Goal: Navigation & Orientation: Find specific page/section

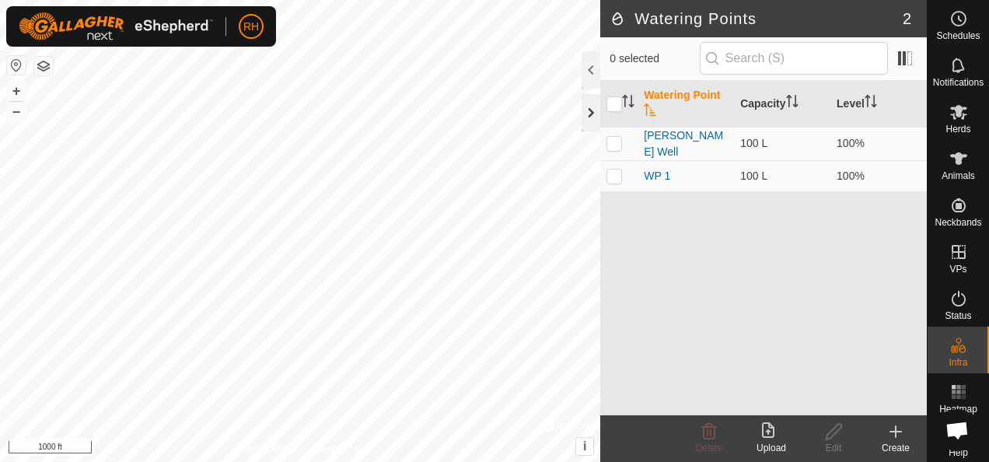
click at [589, 117] on div at bounding box center [591, 112] width 19 height 37
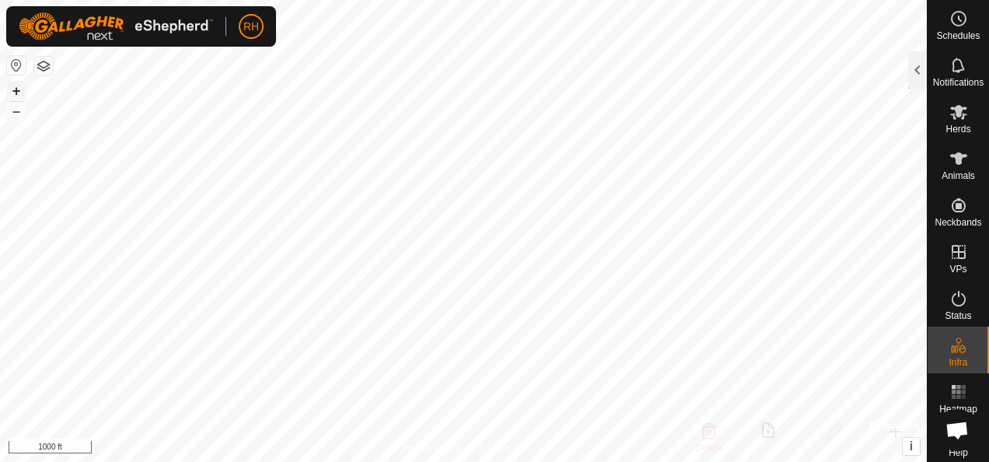
click at [16, 90] on button "+" at bounding box center [16, 91] width 19 height 19
click at [12, 111] on button "–" at bounding box center [16, 111] width 19 height 19
click at [15, 92] on button "+" at bounding box center [16, 91] width 19 height 19
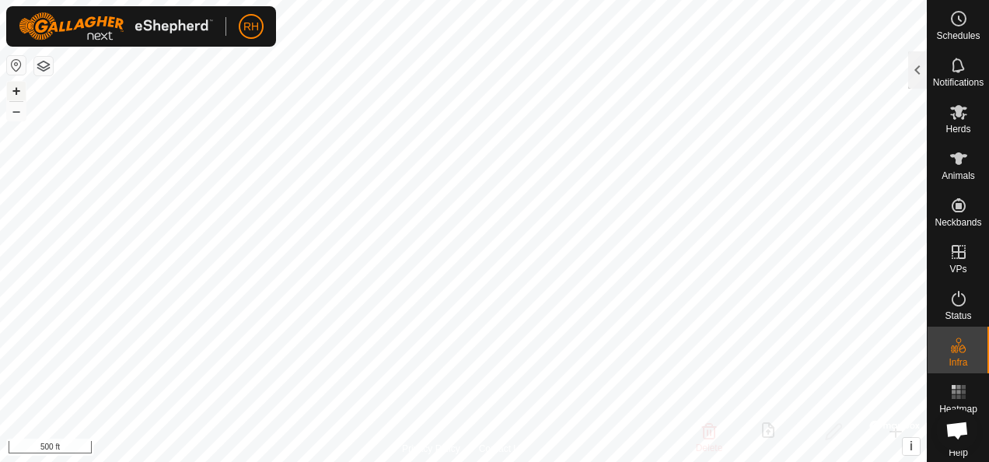
click at [14, 85] on button "+" at bounding box center [16, 91] width 19 height 19
click at [16, 108] on button "–" at bounding box center [16, 111] width 19 height 19
click at [961, 163] on icon at bounding box center [959, 158] width 19 height 19
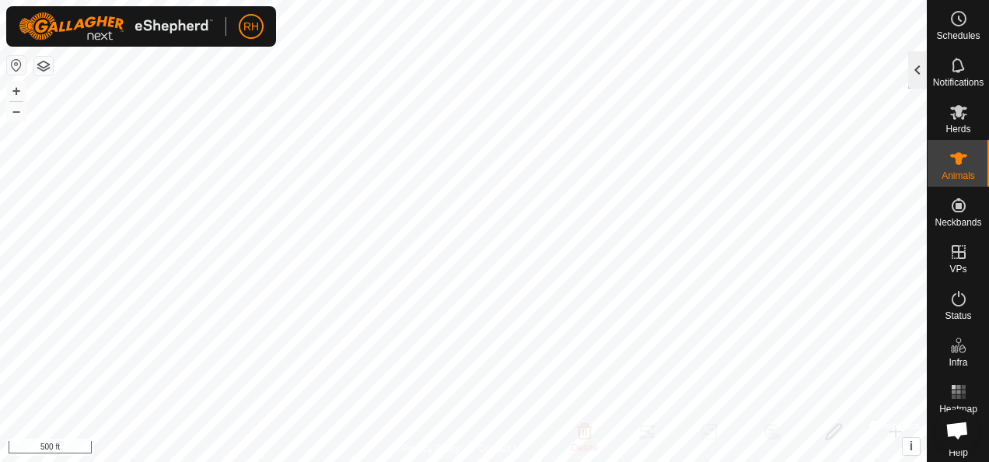
click at [922, 59] on div at bounding box center [917, 69] width 19 height 37
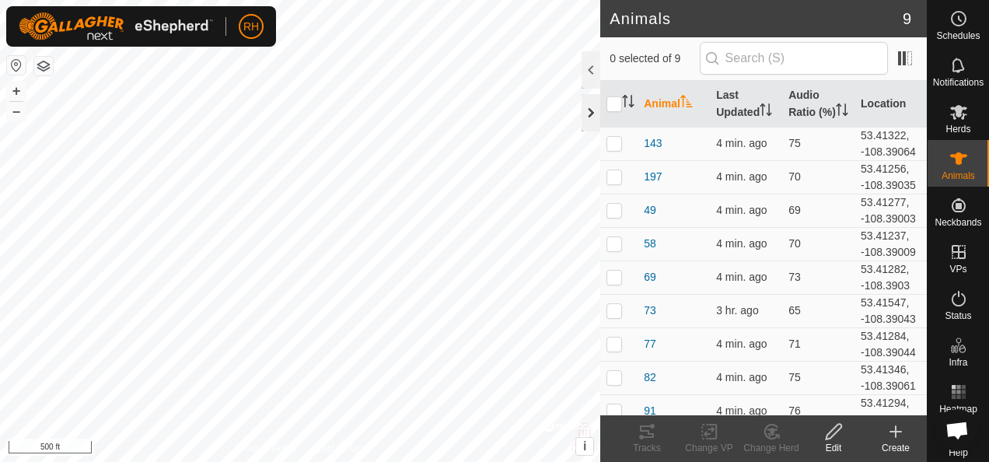
click at [588, 114] on div at bounding box center [591, 112] width 19 height 37
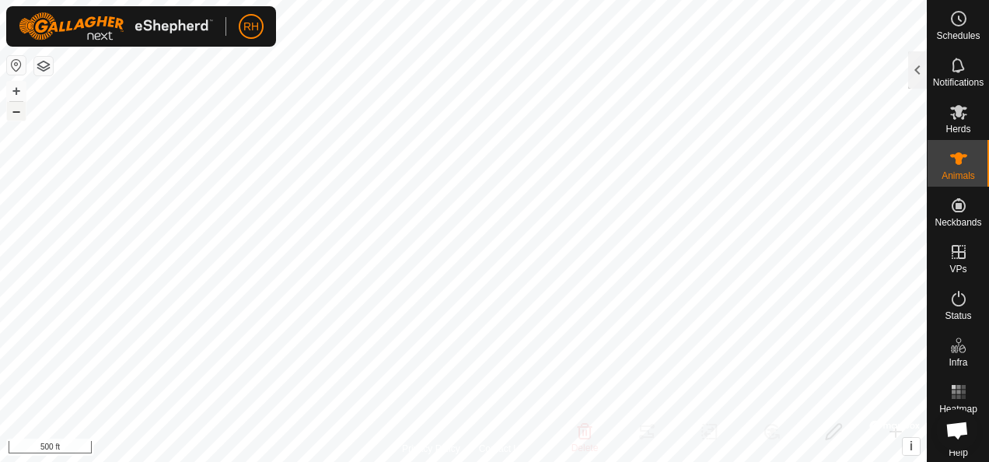
click at [24, 114] on button "–" at bounding box center [16, 111] width 19 height 19
click at [12, 84] on button "+" at bounding box center [16, 91] width 19 height 19
checkbox input "true"
click at [921, 68] on div at bounding box center [917, 69] width 19 height 37
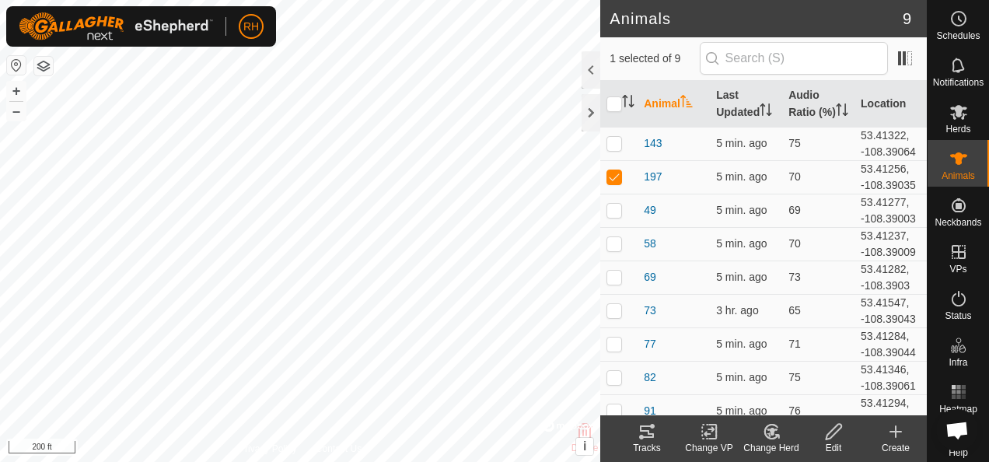
click at [647, 442] on div "Tracks" at bounding box center [647, 448] width 62 height 14
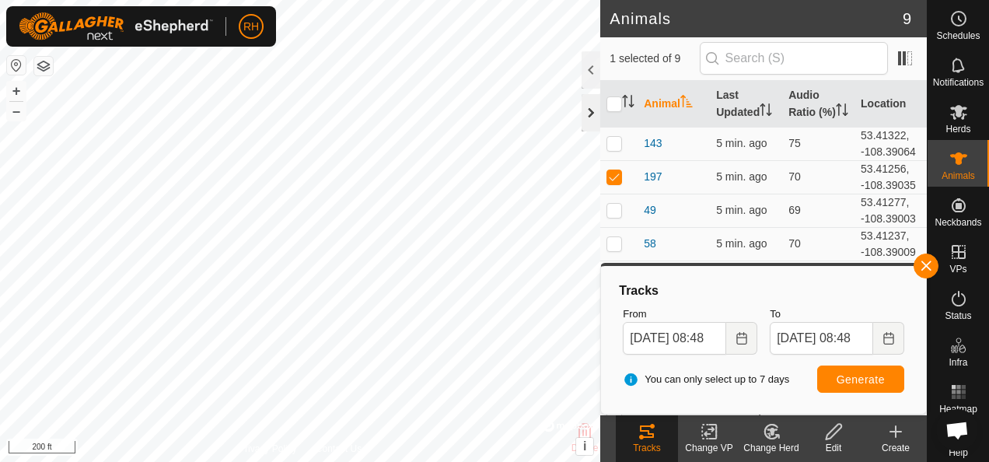
click at [590, 111] on div at bounding box center [591, 112] width 19 height 37
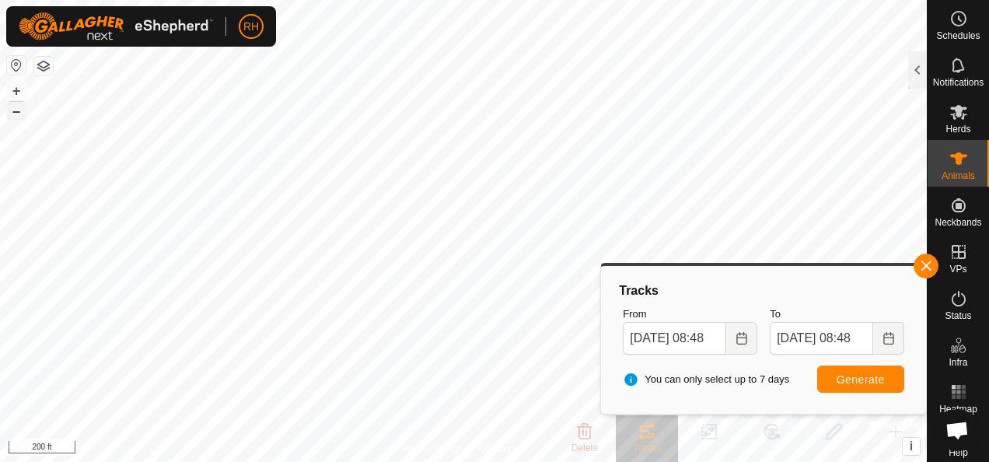
click at [16, 114] on button "–" at bounding box center [16, 111] width 19 height 19
click at [16, 87] on button "+" at bounding box center [16, 91] width 19 height 19
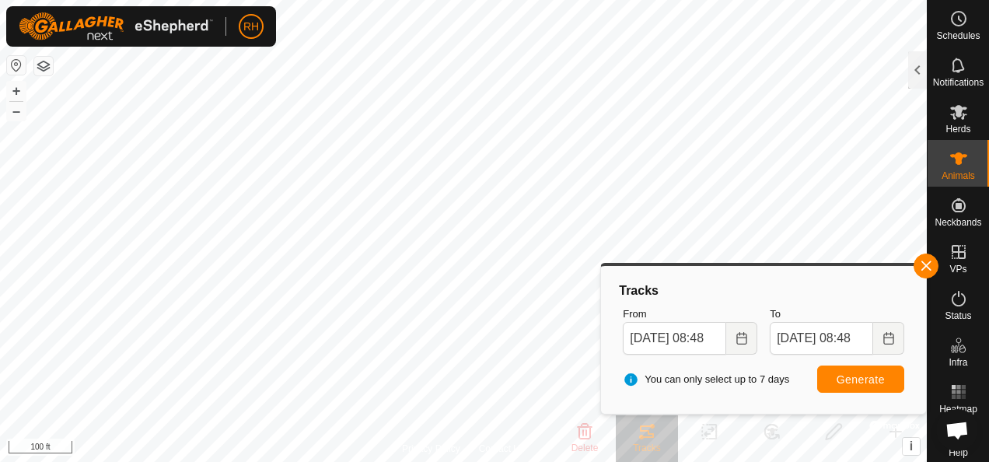
click at [604, 282] on body "RH Schedules Notifications Herds Animals Neckbands VPs Status Infra Heatmap Hel…" at bounding box center [494, 231] width 989 height 462
click at [16, 87] on button "+" at bounding box center [16, 91] width 19 height 19
click at [728, 272] on body "RH Schedules Notifications Herds Animals Neckbands VPs Status Infra Heatmap Hel…" at bounding box center [494, 231] width 989 height 462
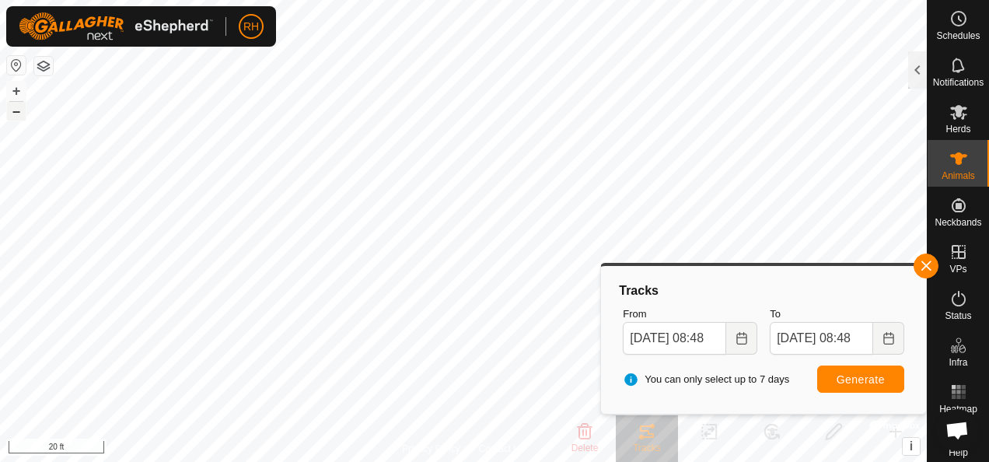
click at [25, 120] on button "–" at bounding box center [16, 111] width 19 height 19
click at [14, 114] on button "–" at bounding box center [16, 111] width 19 height 19
click at [23, 93] on button "+" at bounding box center [16, 91] width 19 height 19
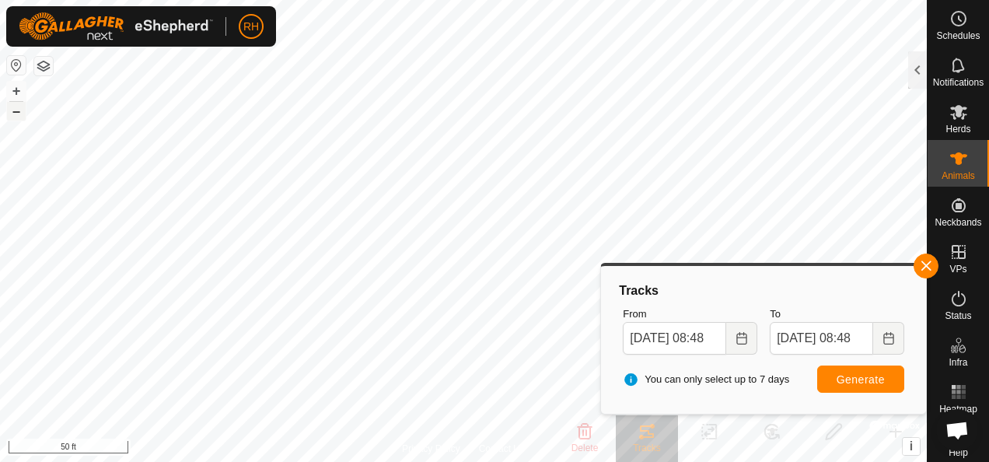
click at [22, 112] on button "–" at bounding box center [16, 111] width 19 height 19
click at [18, 113] on button "–" at bounding box center [16, 111] width 19 height 19
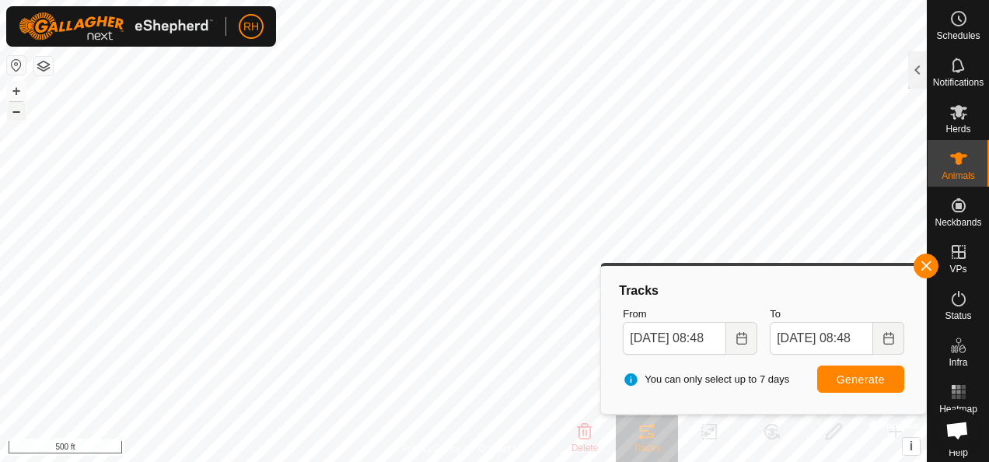
click at [18, 113] on button "–" at bounding box center [16, 111] width 19 height 19
click at [937, 270] on button "button" at bounding box center [926, 266] width 25 height 25
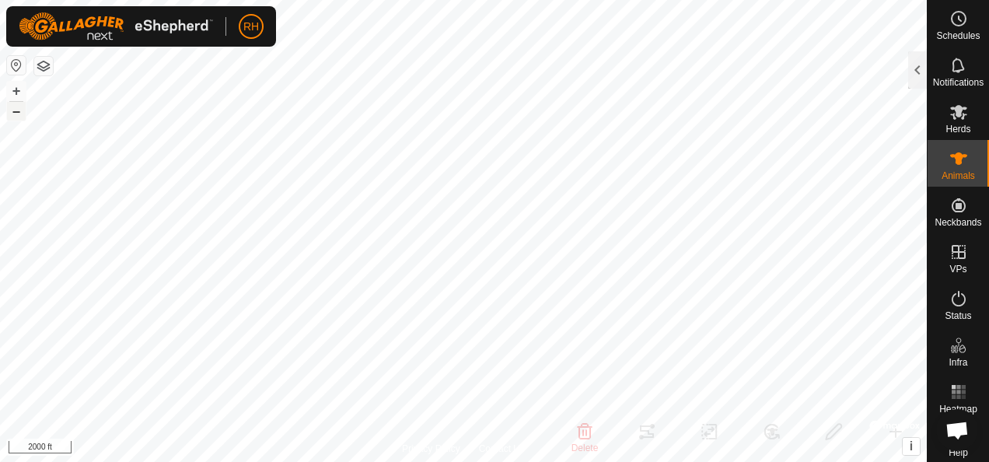
click at [9, 107] on button "–" at bounding box center [16, 111] width 19 height 19
click at [8, 104] on button "–" at bounding box center [16, 111] width 19 height 19
click at [17, 85] on button "+" at bounding box center [16, 91] width 19 height 19
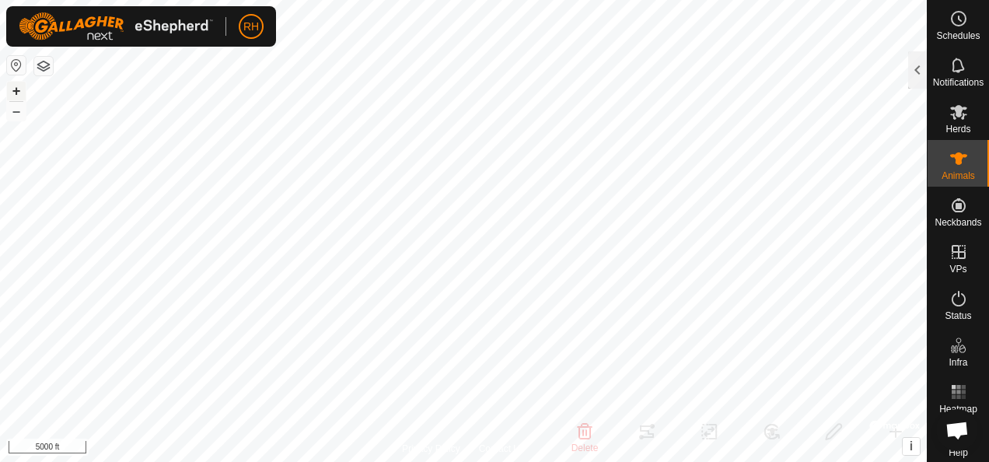
click at [19, 84] on button "+" at bounding box center [16, 91] width 19 height 19
click at [13, 117] on button "–" at bounding box center [16, 111] width 19 height 19
click at [952, 121] on es-mob-svg-icon at bounding box center [959, 112] width 28 height 25
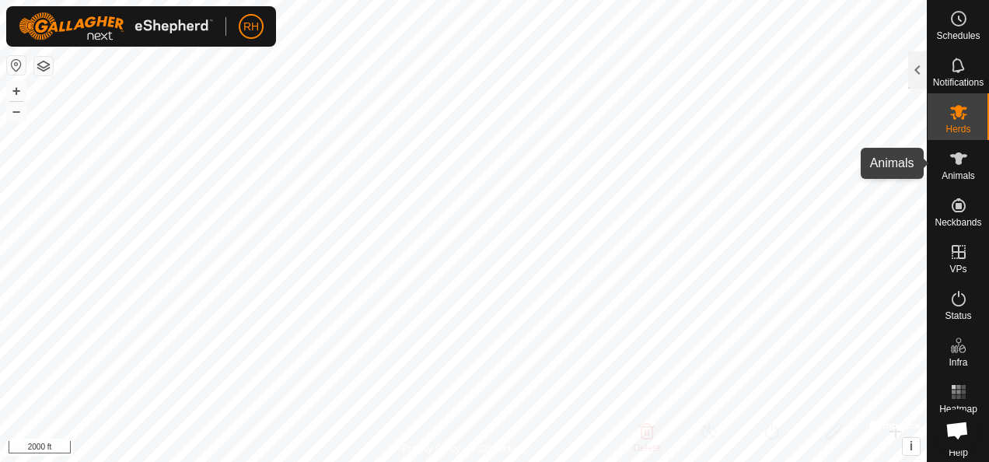
click at [952, 151] on icon at bounding box center [959, 158] width 19 height 19
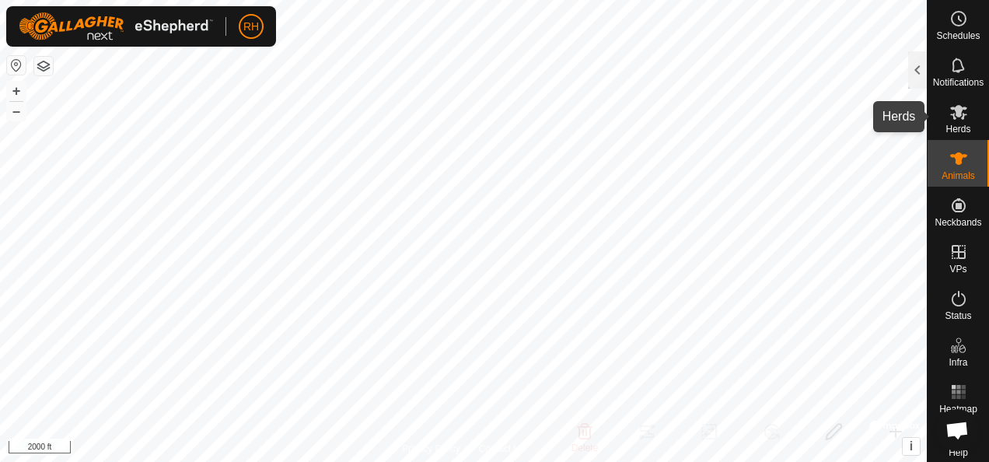
click at [961, 124] on span "Herds" at bounding box center [958, 128] width 25 height 9
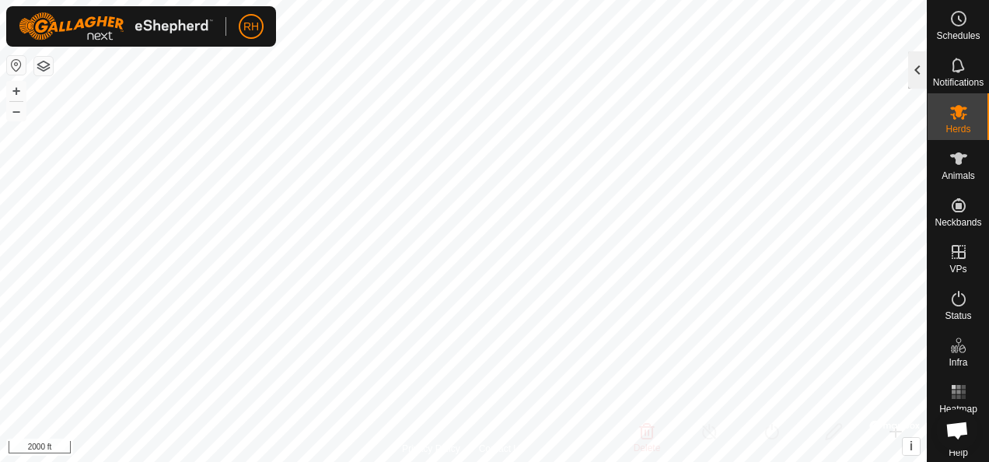
click at [922, 72] on div at bounding box center [917, 69] width 19 height 37
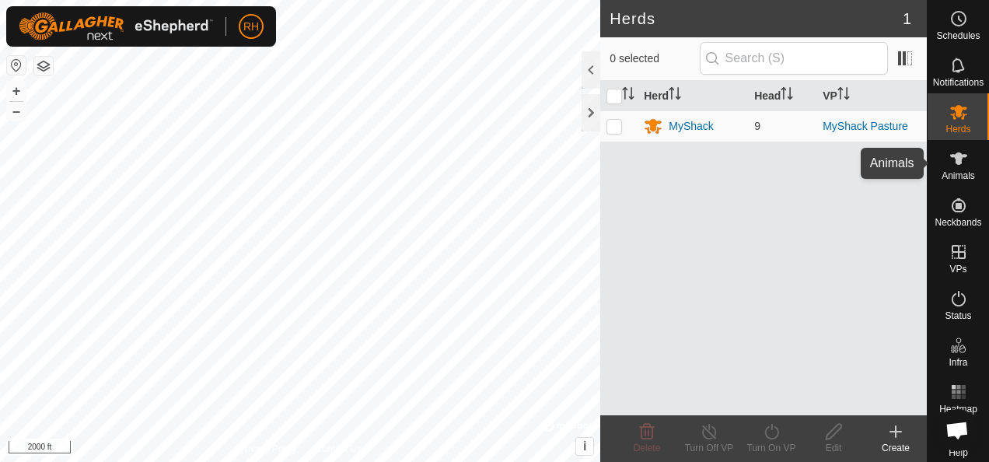
drag, startPoint x: 969, startPoint y: 150, endPoint x: 661, endPoint y: 254, distance: 325.2
click at [661, 254] on div "Herd Head [PERSON_NAME] 9 MyShack Pasture" at bounding box center [763, 248] width 327 height 334
click at [583, 117] on div at bounding box center [591, 112] width 19 height 37
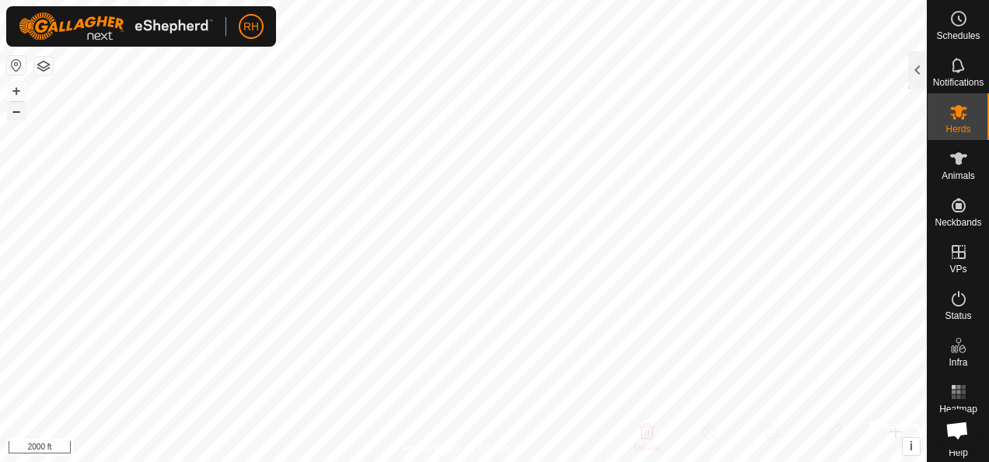
click at [19, 114] on button "–" at bounding box center [16, 111] width 19 height 19
click at [20, 90] on button "+" at bounding box center [16, 91] width 19 height 19
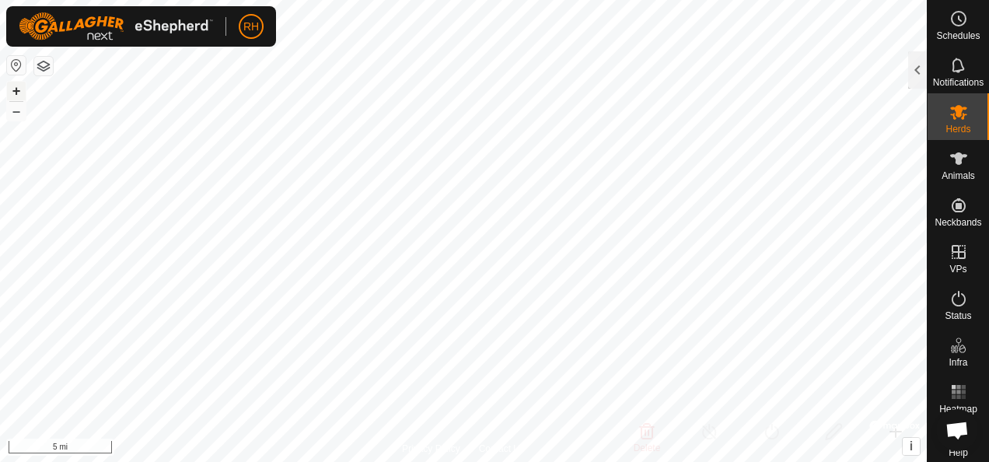
click at [20, 90] on button "+" at bounding box center [16, 91] width 19 height 19
click at [24, 89] on button "+" at bounding box center [16, 91] width 19 height 19
click at [17, 110] on button "–" at bounding box center [16, 111] width 19 height 19
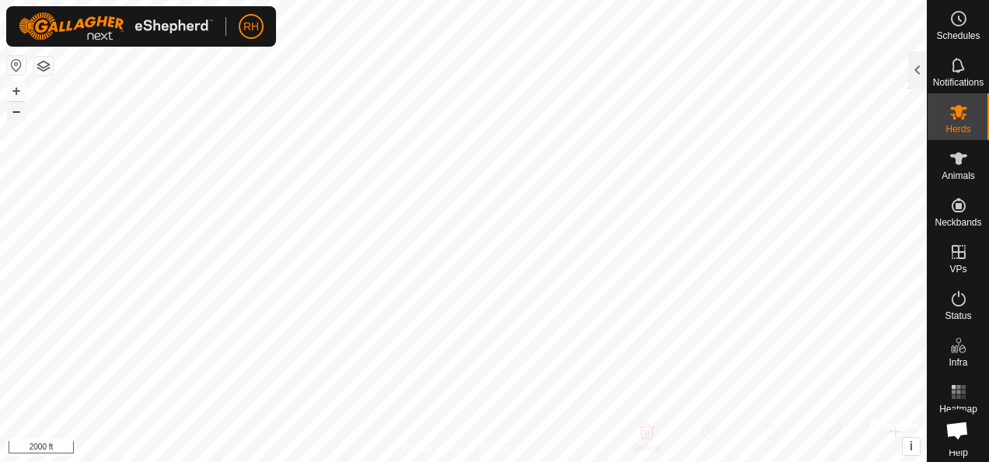
click at [17, 110] on button "–" at bounding box center [16, 111] width 19 height 19
click at [16, 89] on button "+" at bounding box center [16, 91] width 19 height 19
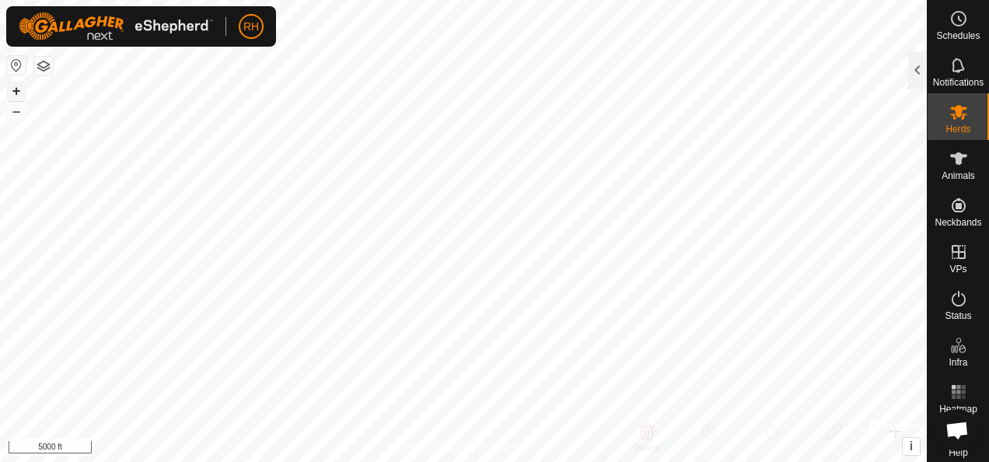
click at [19, 91] on button "+" at bounding box center [16, 91] width 19 height 19
click at [17, 115] on button "–" at bounding box center [16, 111] width 19 height 19
